Goal: Task Accomplishment & Management: Manage account settings

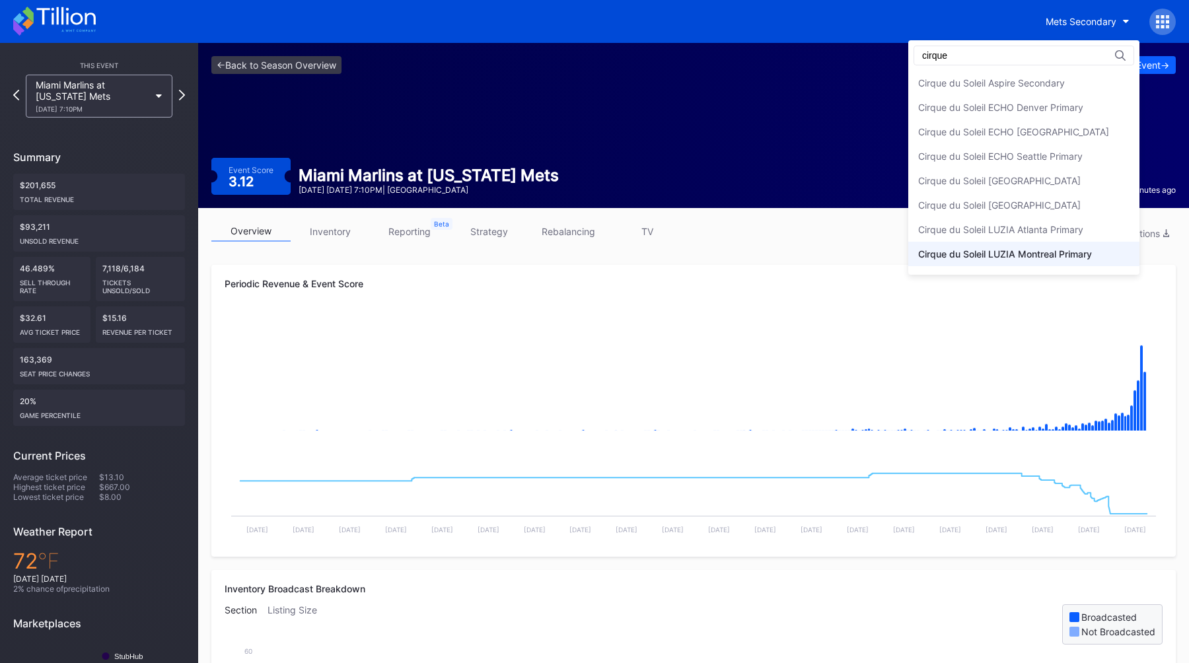
type input "cirque"
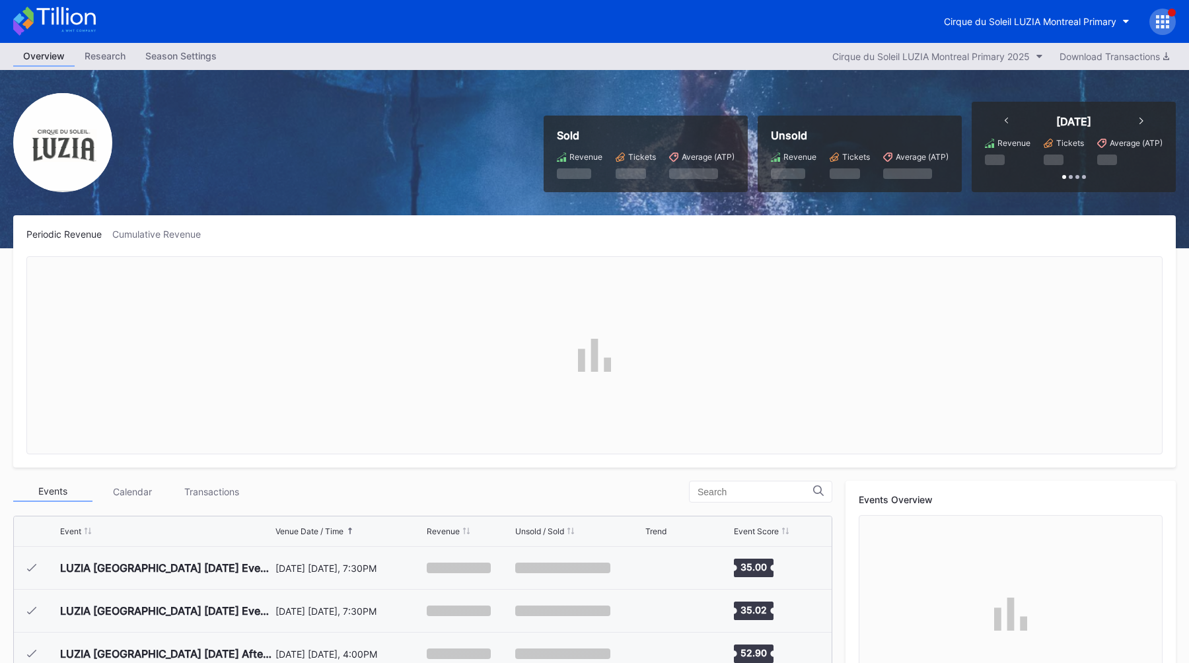
click at [153, 54] on div "Season Settings" at bounding box center [180, 55] width 91 height 19
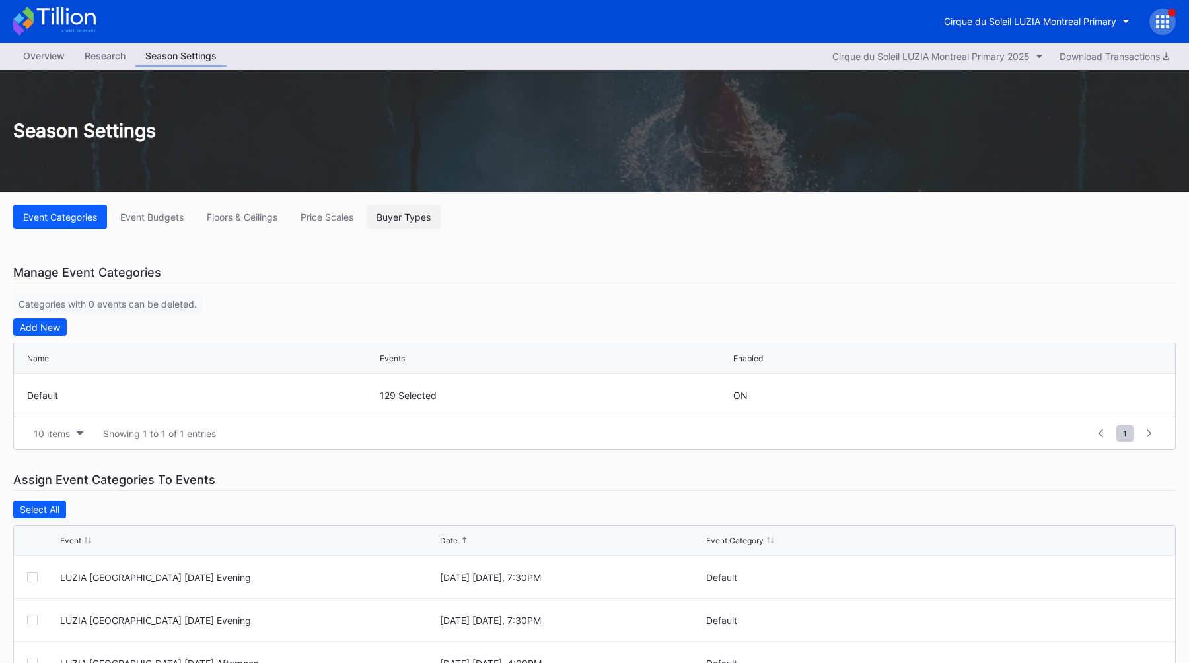
click at [421, 221] on div "Buyer Types" at bounding box center [403, 216] width 54 height 11
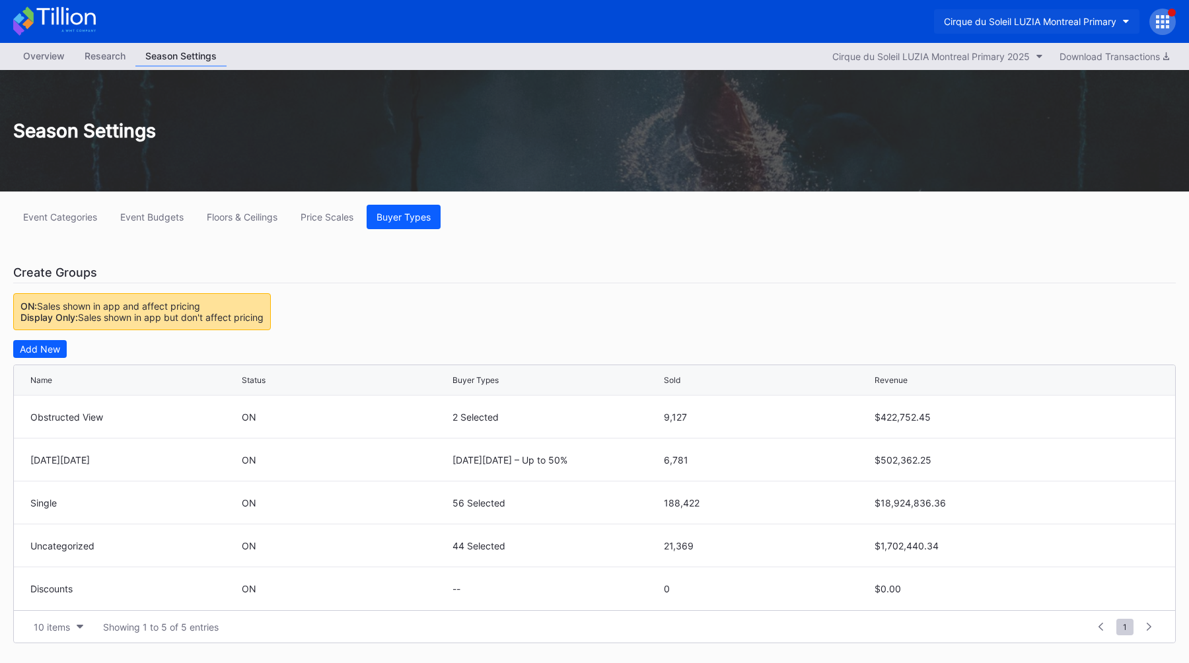
click at [985, 26] on div "Cirque du Soleil LUZIA Montreal Primary" at bounding box center [1030, 21] width 172 height 11
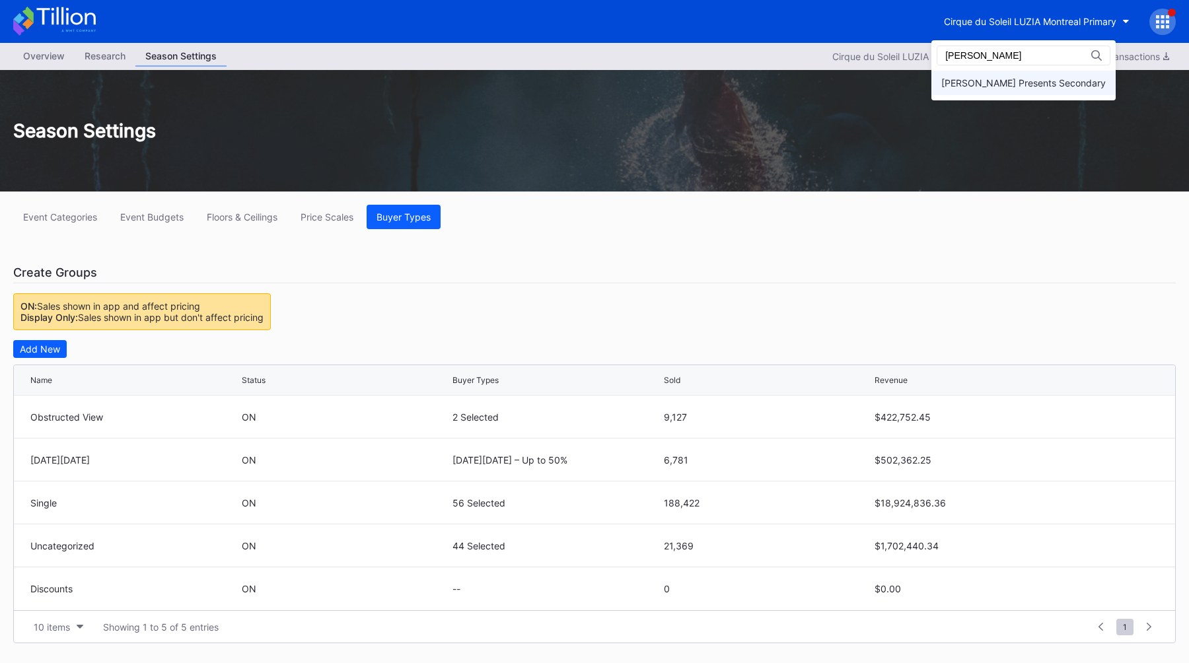
type input "danny"
click at [1016, 85] on div "[PERSON_NAME] Presents Secondary" at bounding box center [1023, 82] width 164 height 11
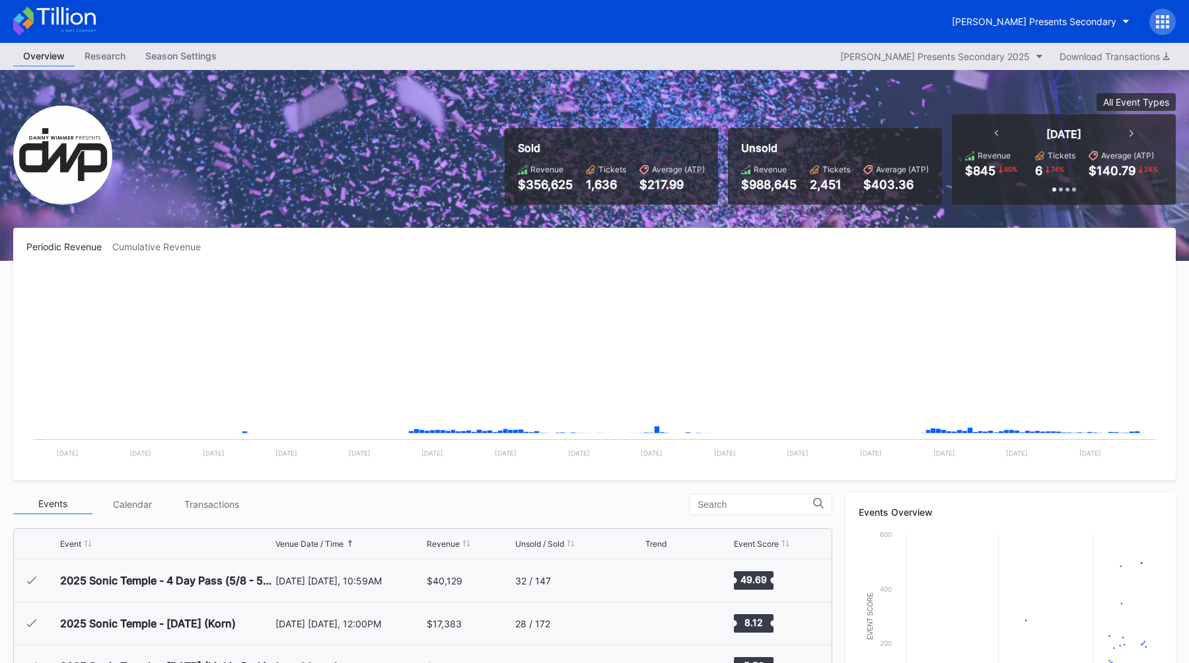
scroll to position [215, 0]
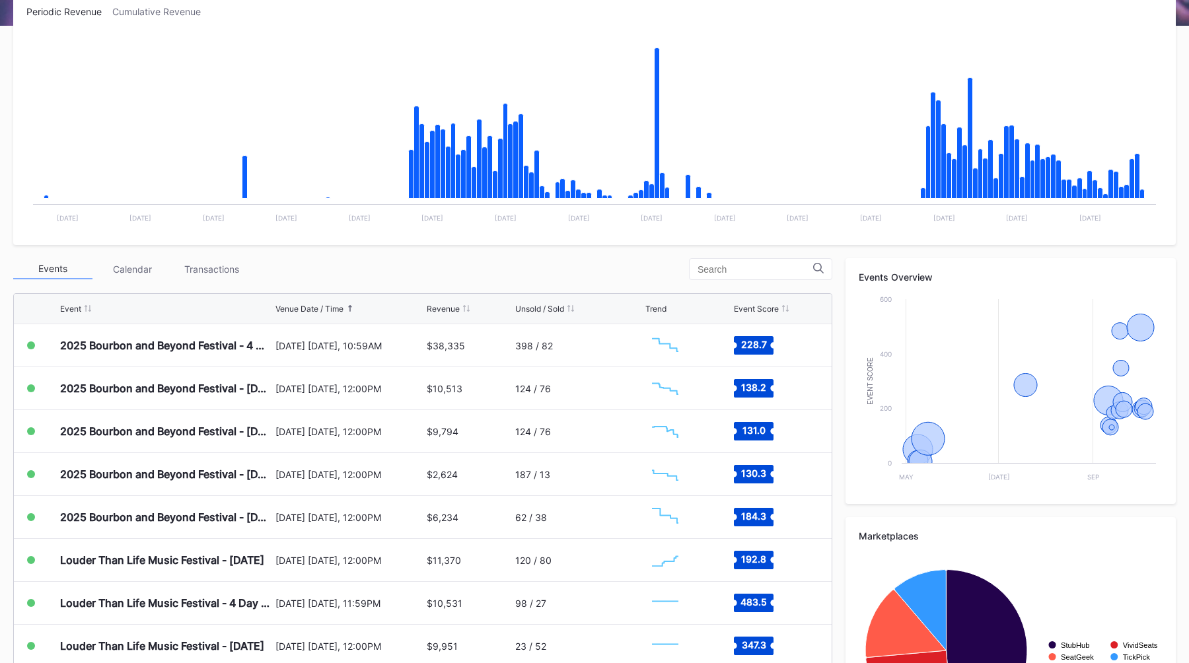
scroll to position [246, 0]
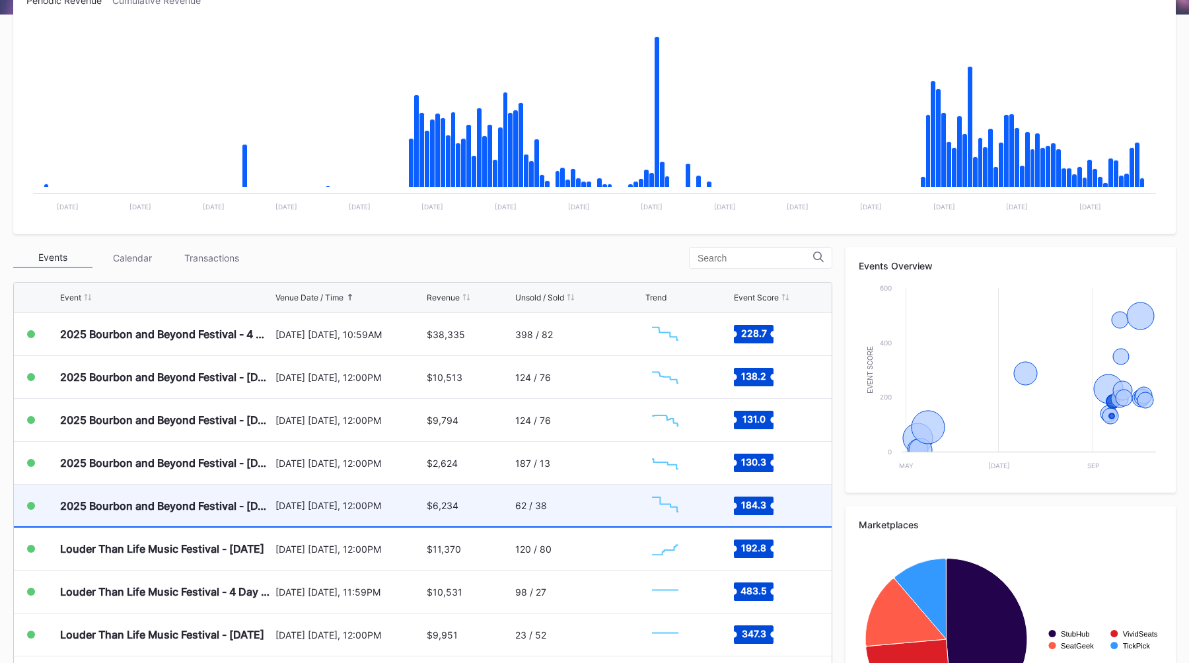
click at [286, 500] on div "[DATE] [DATE], 12:00PM" at bounding box center [349, 505] width 149 height 11
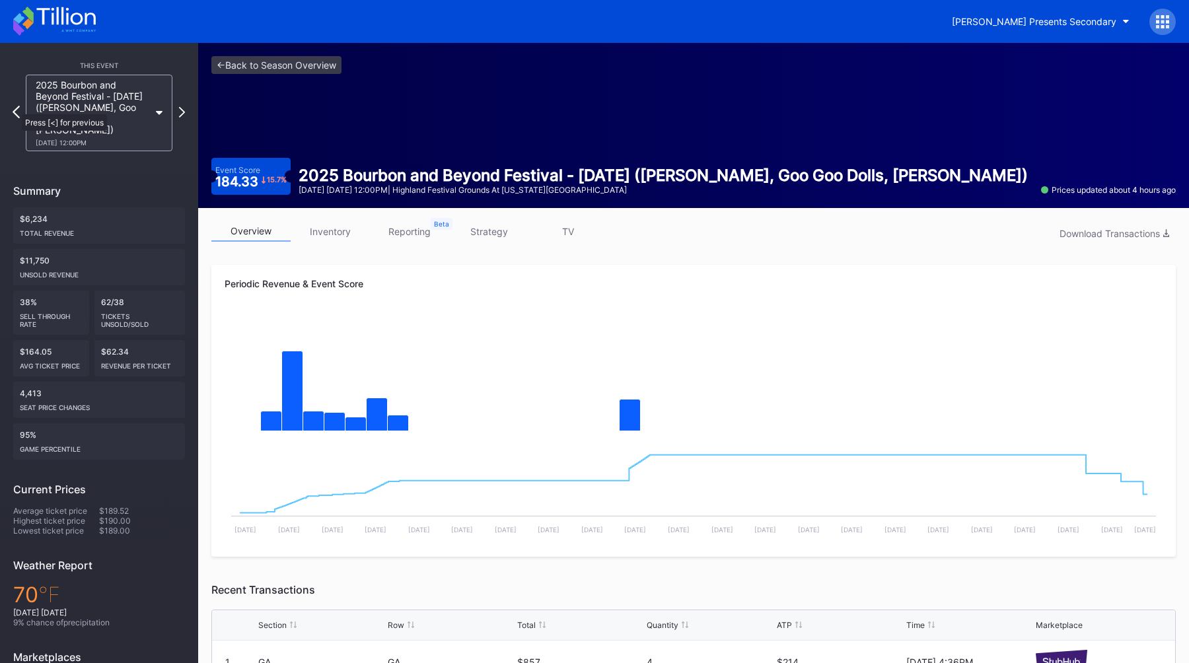
click at [15, 108] on icon at bounding box center [16, 112] width 7 height 13
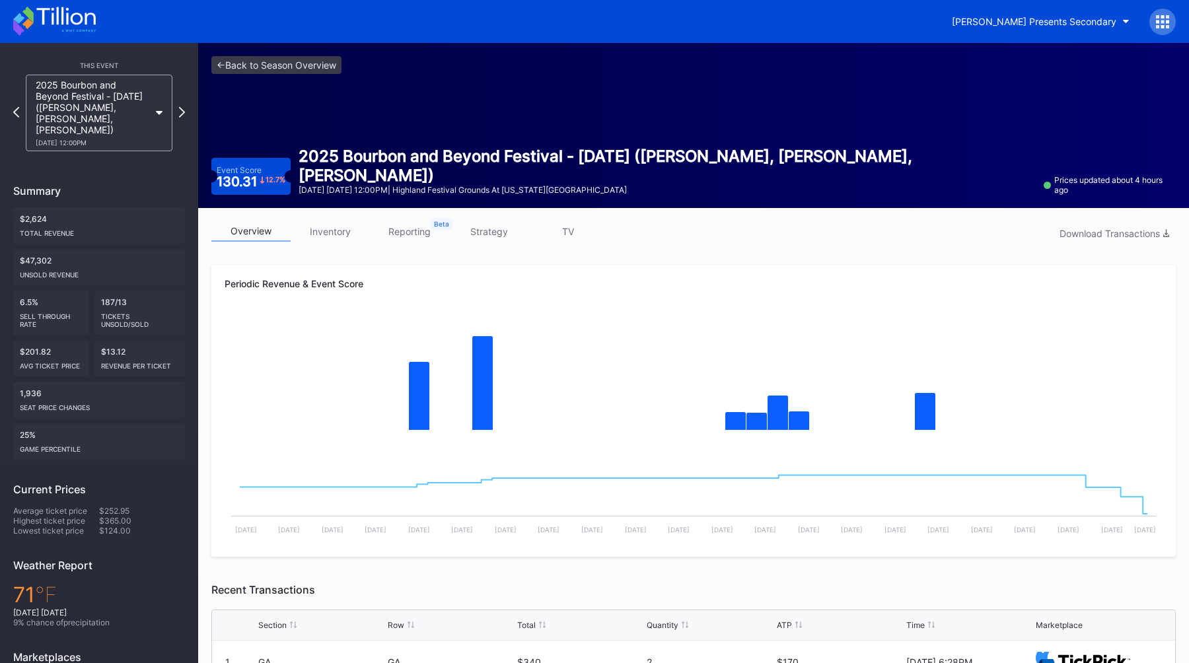
click at [15, 108] on icon at bounding box center [16, 112] width 6 height 11
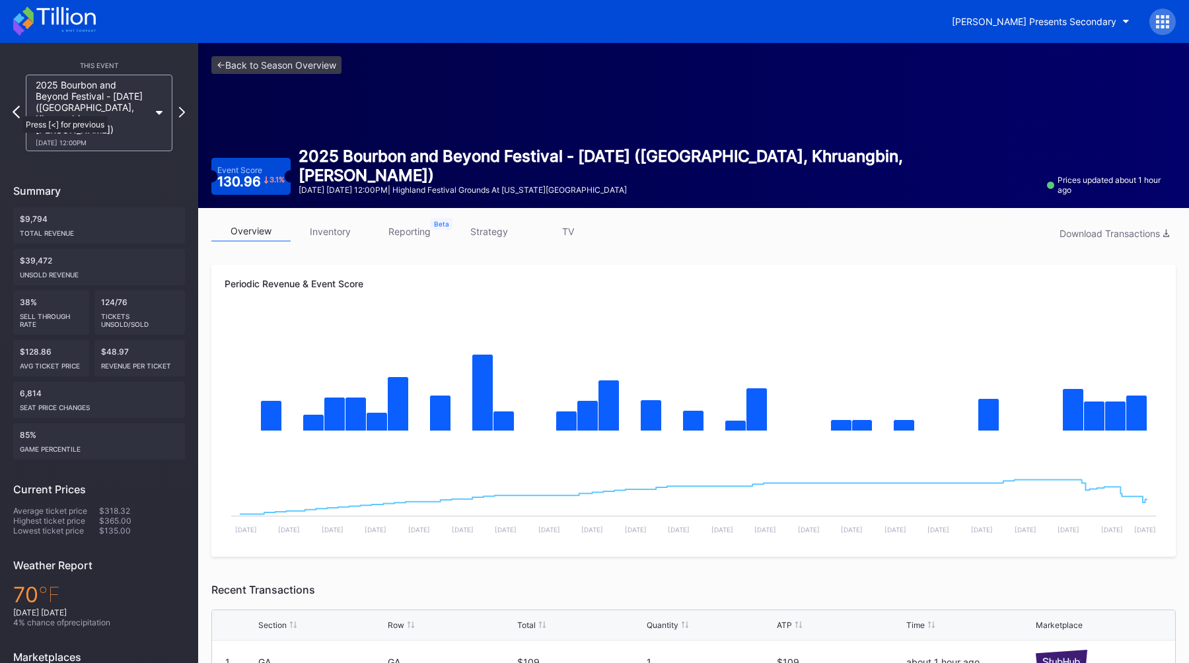
click at [16, 110] on icon at bounding box center [16, 112] width 7 height 13
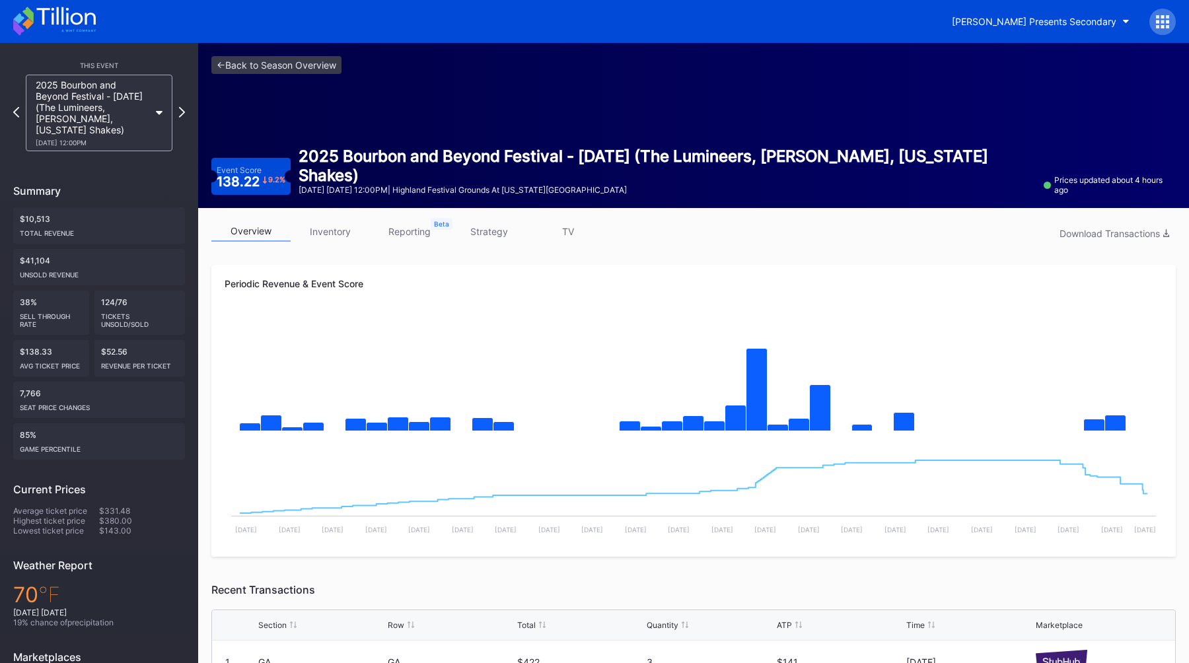
click at [16, 110] on icon at bounding box center [16, 111] width 6 height 11
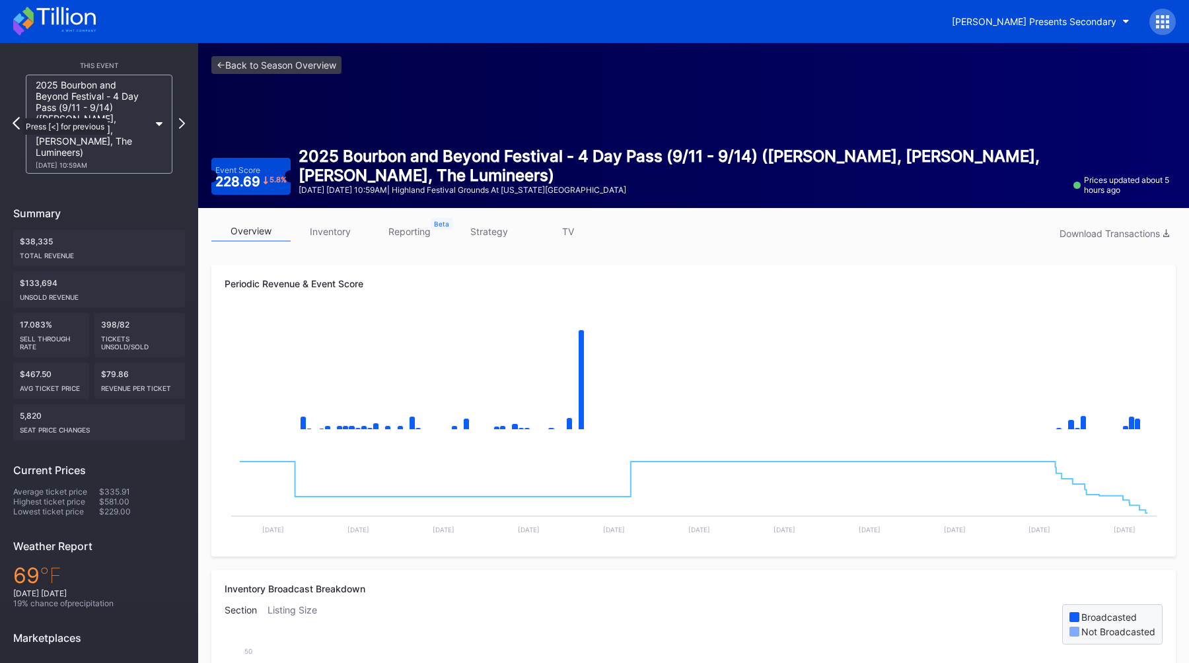
click at [16, 117] on icon at bounding box center [16, 123] width 7 height 13
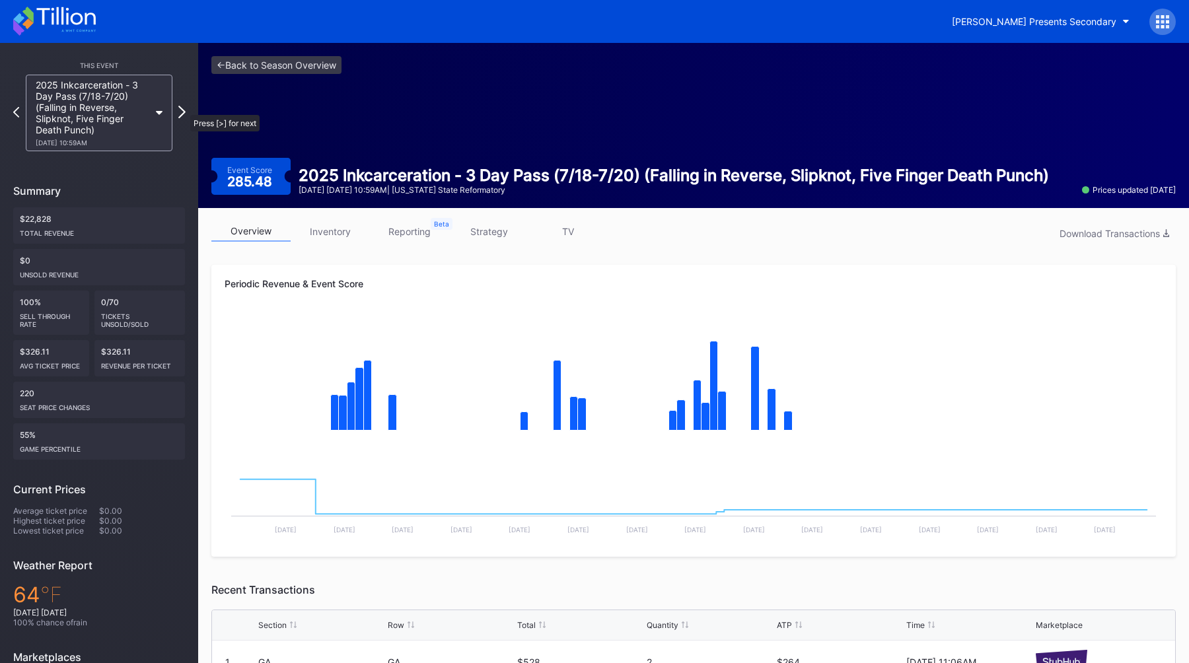
click at [184, 108] on icon at bounding box center [181, 112] width 7 height 13
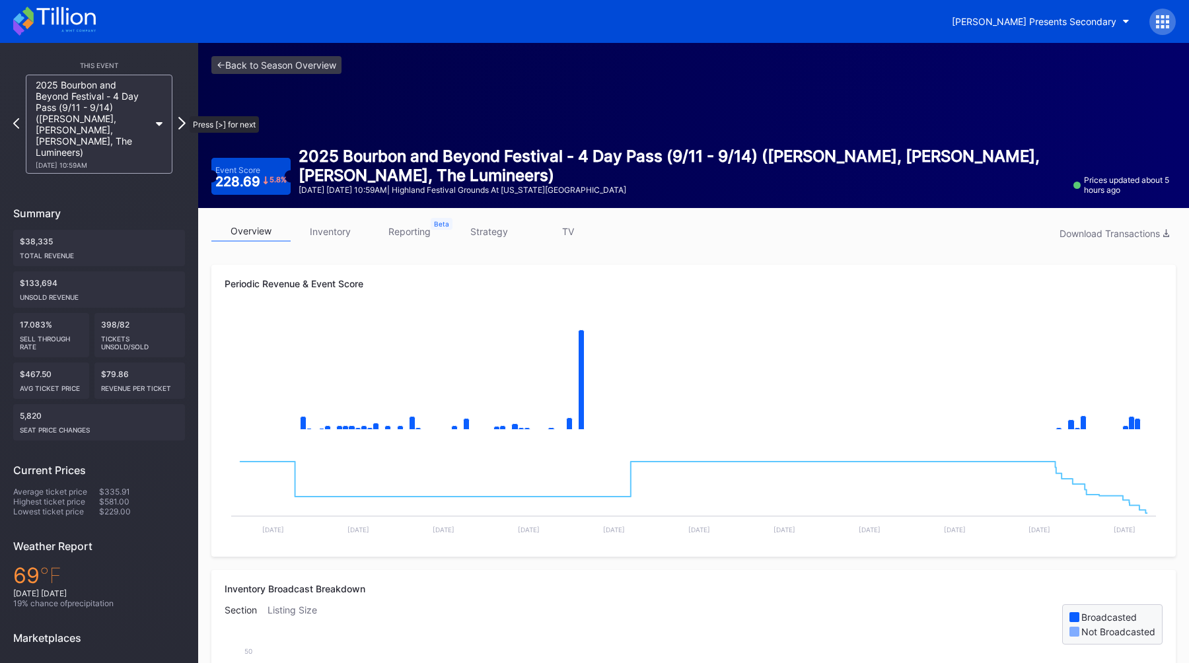
click at [183, 117] on icon at bounding box center [181, 123] width 7 height 13
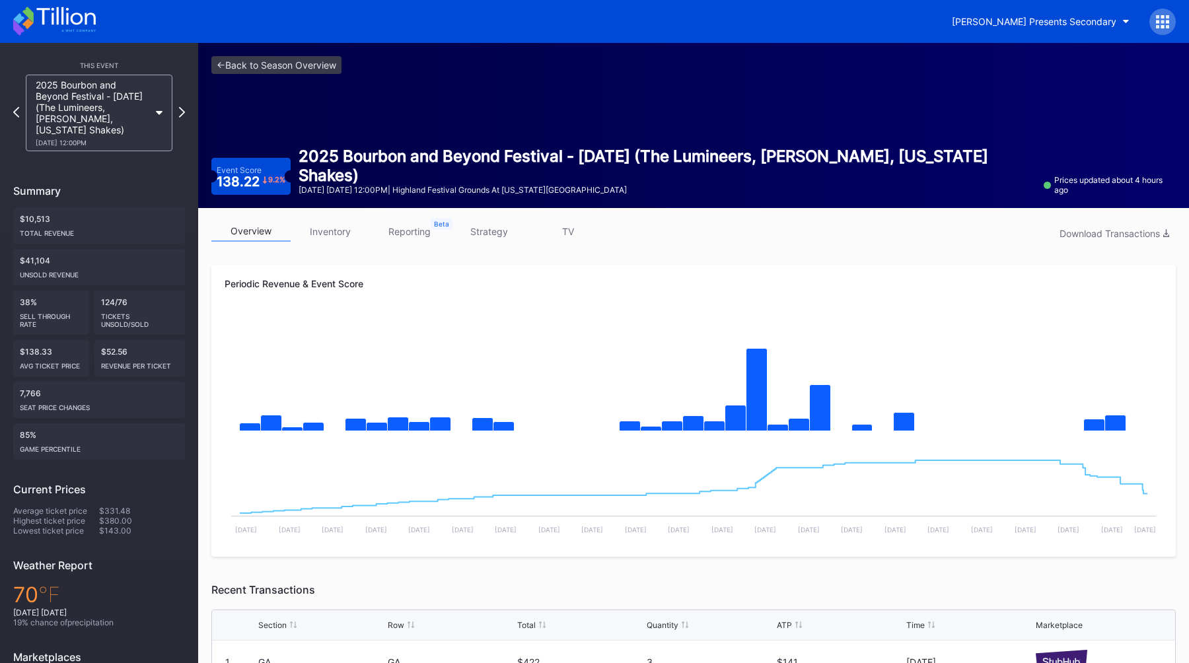
click at [183, 110] on icon at bounding box center [182, 112] width 6 height 11
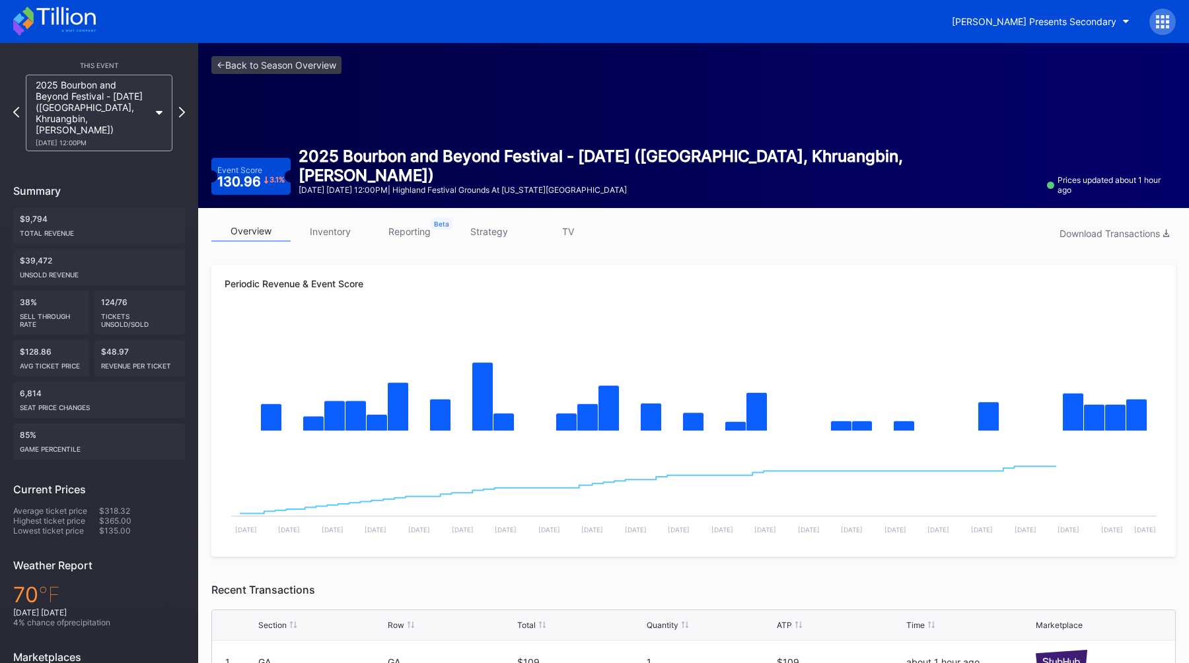
click at [183, 110] on icon at bounding box center [182, 112] width 6 height 11
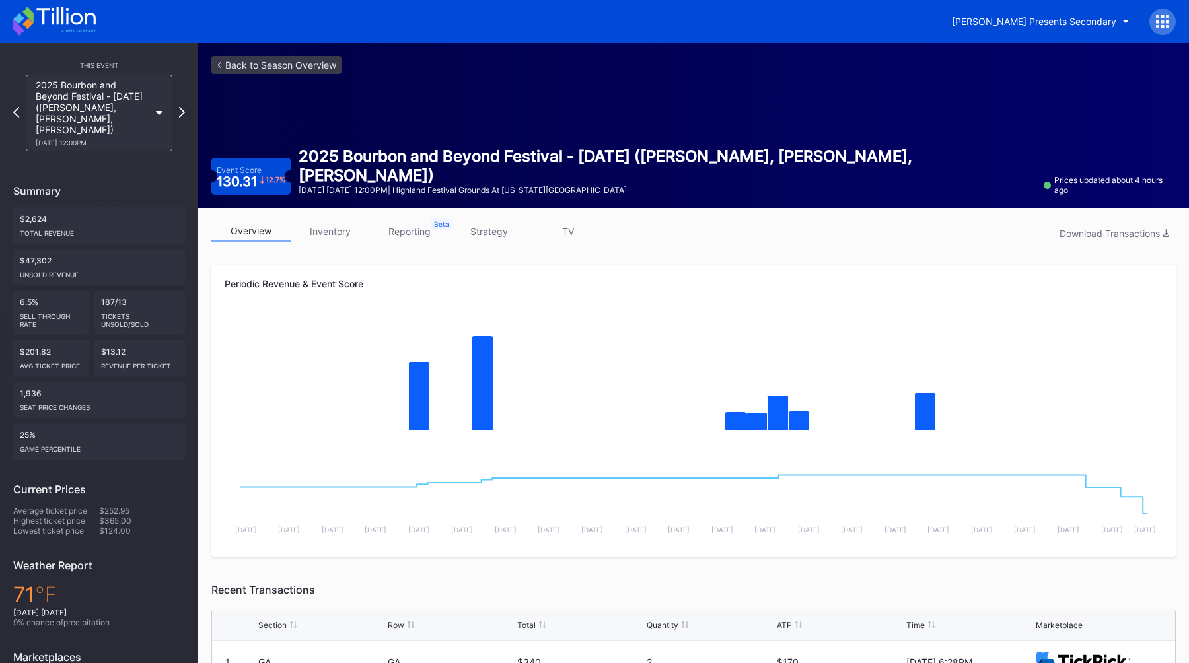
click at [183, 110] on icon at bounding box center [182, 112] width 6 height 11
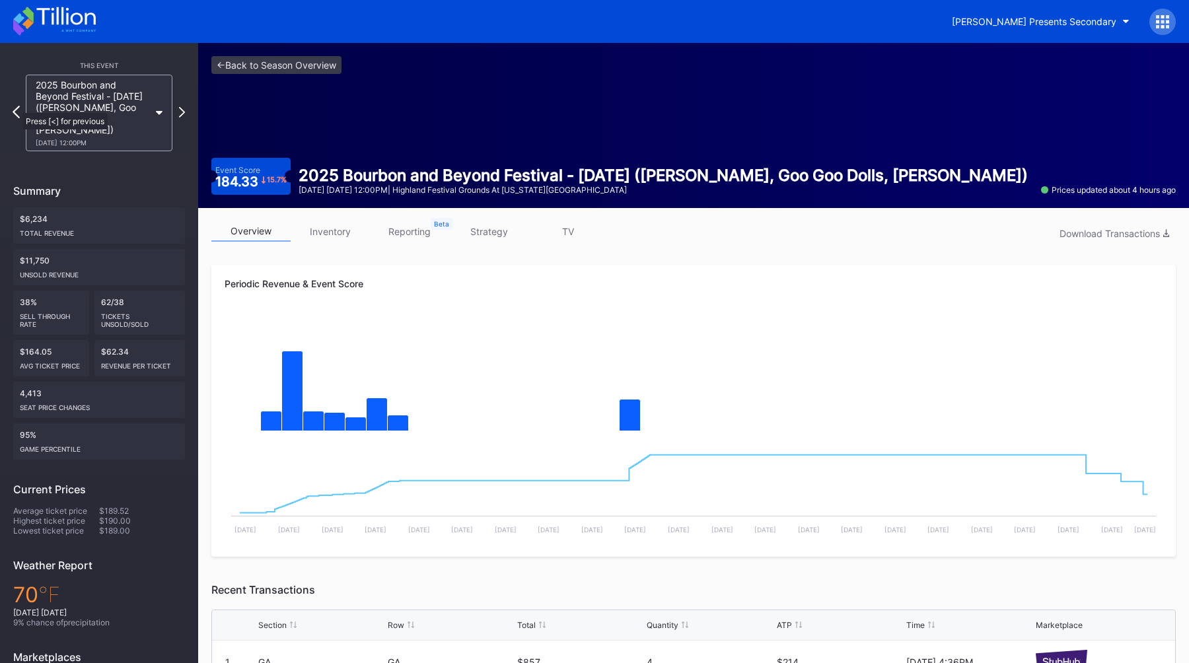
click at [16, 106] on icon at bounding box center [16, 112] width 7 height 13
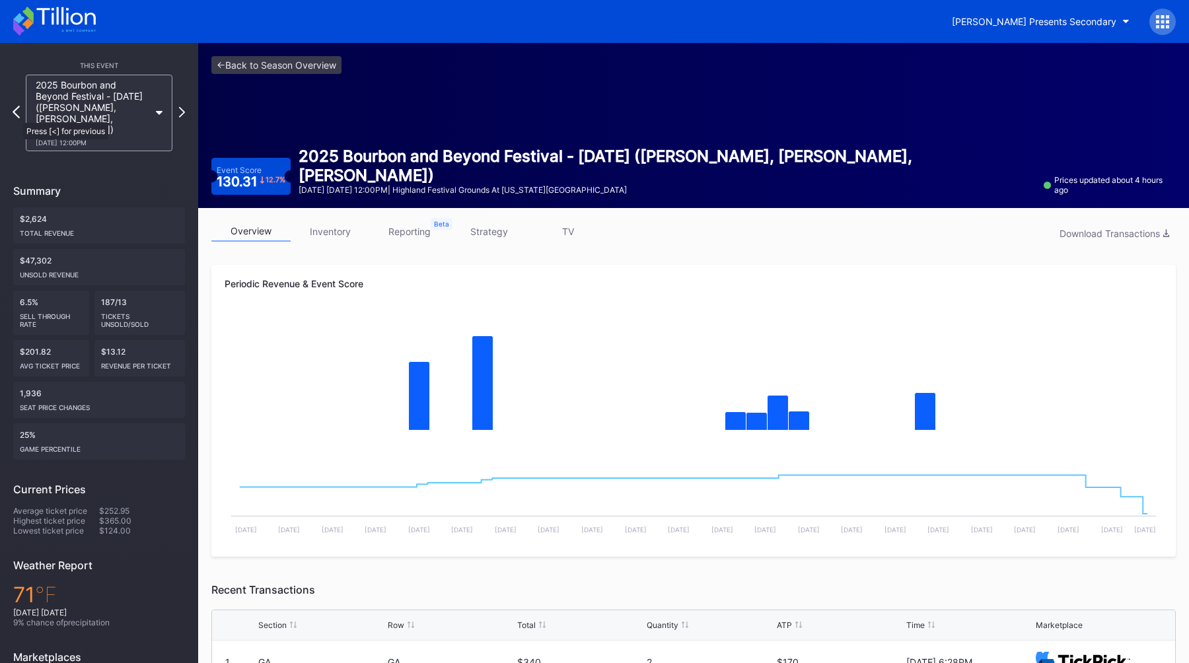
click at [17, 116] on icon at bounding box center [16, 112] width 7 height 13
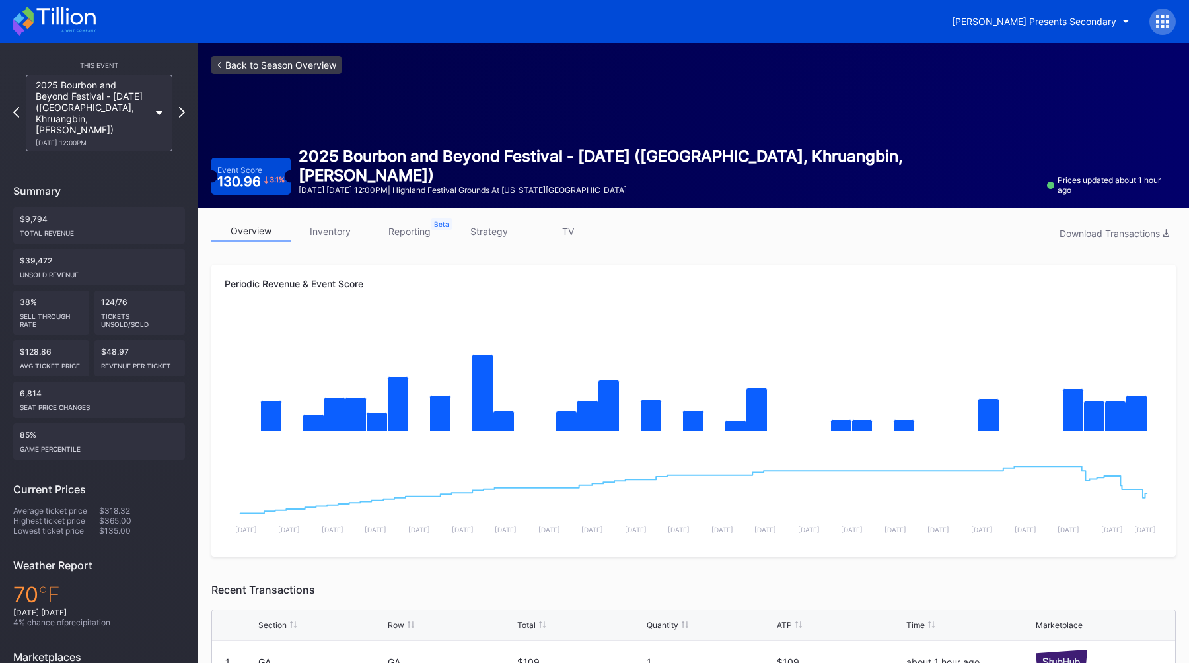
click at [248, 68] on link "<- Back to Season Overview" at bounding box center [276, 65] width 130 height 18
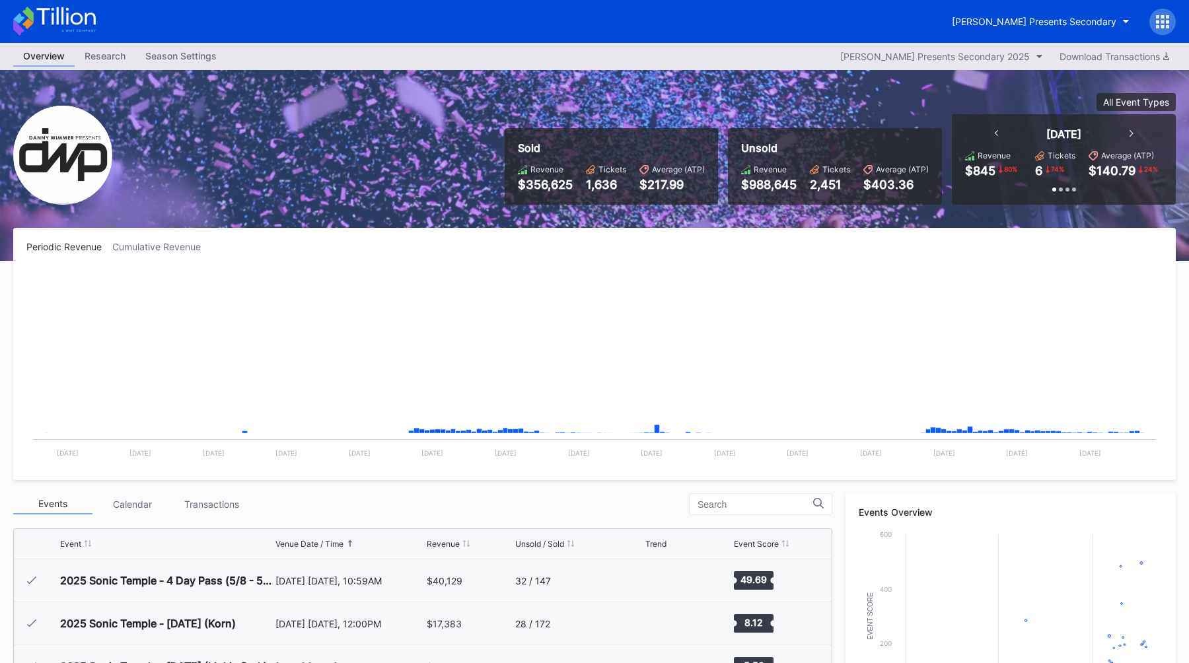
scroll to position [215, 0]
